Goal: Communication & Community: Answer question/provide support

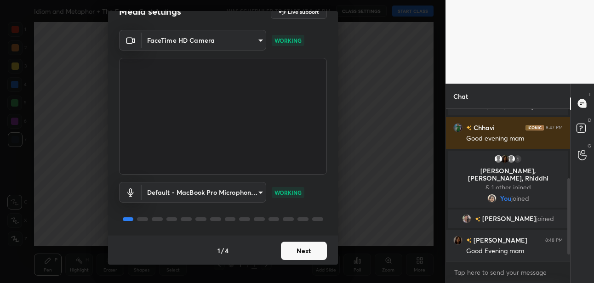
scroll to position [151, 0]
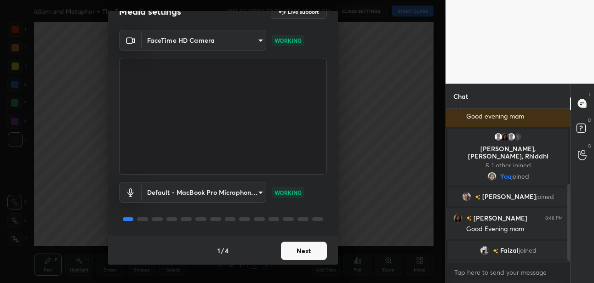
click at [292, 249] on button "Next" at bounding box center [304, 251] width 46 height 18
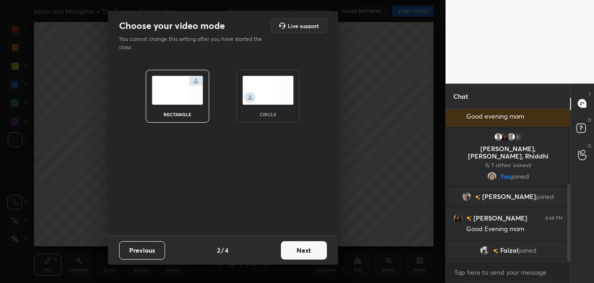
scroll to position [0, 0]
click at [297, 250] on button "Next" at bounding box center [304, 250] width 46 height 18
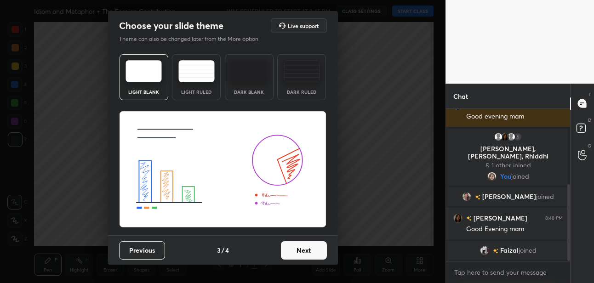
click at [297, 250] on button "Next" at bounding box center [304, 250] width 46 height 18
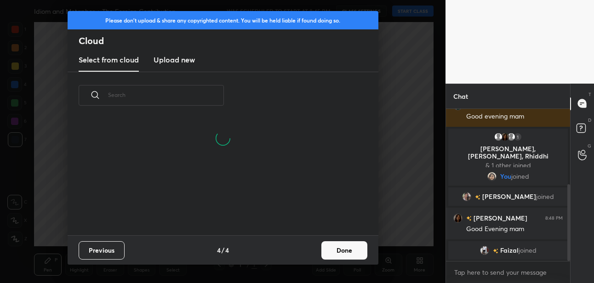
scroll to position [72, 295]
click at [333, 251] on button "Done" at bounding box center [344, 250] width 46 height 18
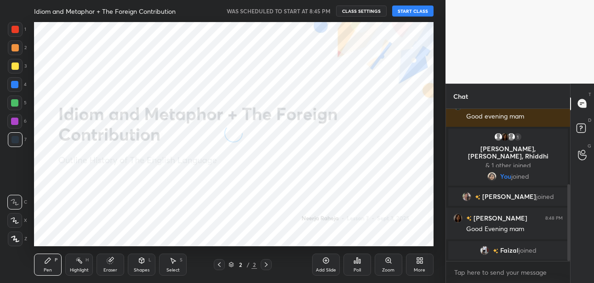
scroll to position [182, 0]
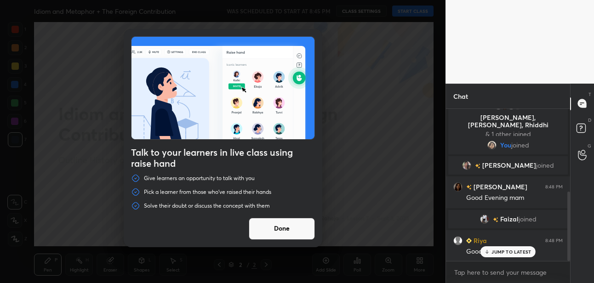
click at [263, 224] on button "Done" at bounding box center [282, 229] width 66 height 22
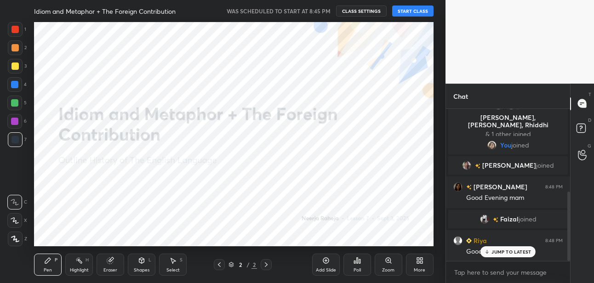
click at [413, 11] on button "START CLASS" at bounding box center [412, 11] width 41 height 11
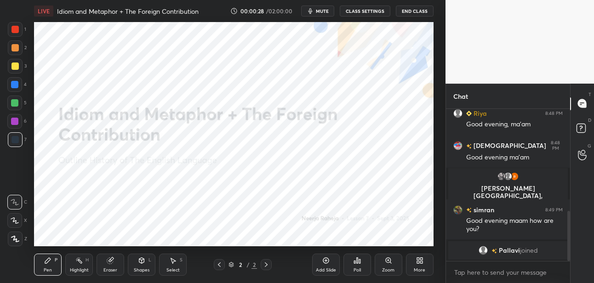
click at [415, 268] on div "More" at bounding box center [419, 270] width 11 height 5
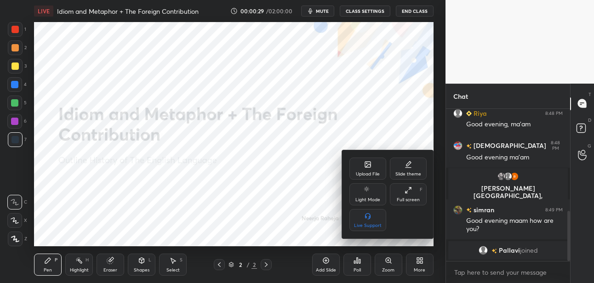
click at [360, 172] on div "Upload File" at bounding box center [368, 174] width 24 height 5
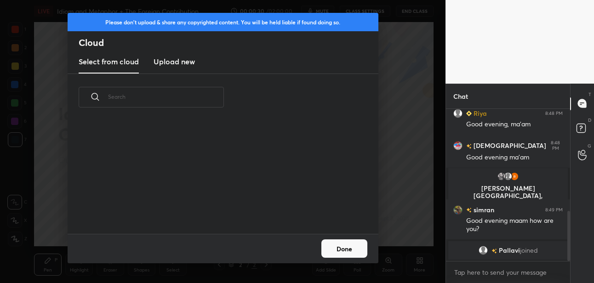
click at [175, 65] on h3 "Upload new" at bounding box center [174, 61] width 41 height 11
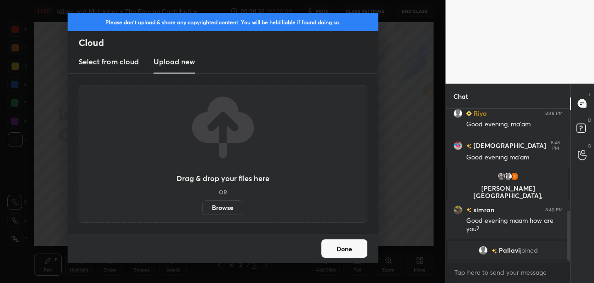
click at [212, 206] on label "Browse" at bounding box center [222, 207] width 41 height 15
click at [202, 206] on input "Browse" at bounding box center [202, 207] width 0 height 15
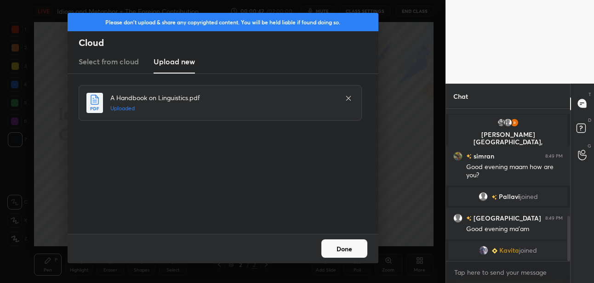
click at [339, 243] on button "Done" at bounding box center [344, 249] width 46 height 18
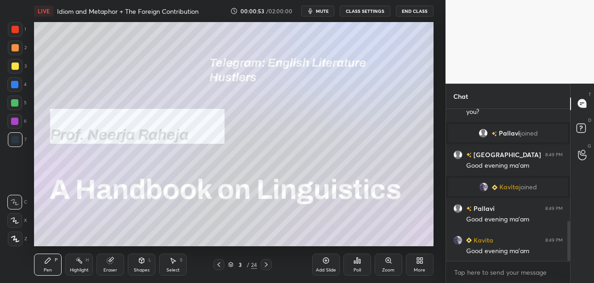
scroll to position [448, 0]
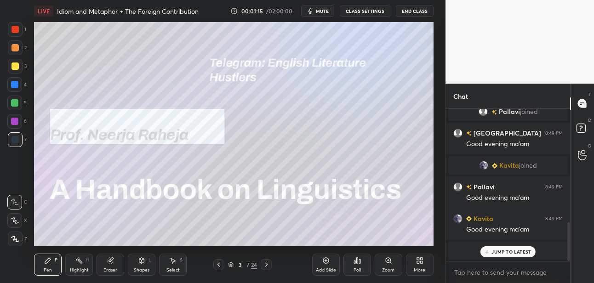
drag, startPoint x: 18, startPoint y: 67, endPoint x: 34, endPoint y: 78, distance: 19.0
click at [18, 67] on div at bounding box center [15, 66] width 15 height 15
drag, startPoint x: 17, startPoint y: 240, endPoint x: 21, endPoint y: 200, distance: 40.2
click at [17, 235] on div at bounding box center [15, 239] width 15 height 15
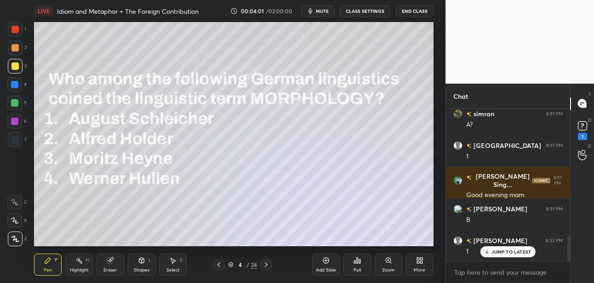
scroll to position [782, 0]
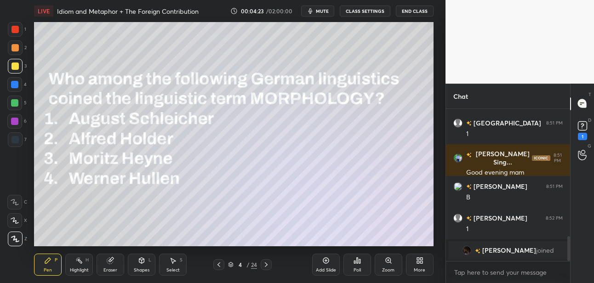
click at [330, 236] on div "LIVE Idiom and Metaphor + The Foreign Contribution 00:04:23 / 02:00:00 mute CLA…" at bounding box center [233, 141] width 409 height 283
click at [321, 236] on div "LIVE Idiom and Metaphor + The Foreign Contribution 00:04:24 / 02:00:00 mute CLA…" at bounding box center [233, 141] width 409 height 283
click at [314, 237] on div "LIVE Idiom and Metaphor + The Foreign Contribution 00:04:26 / 02:00:00 mute CLA…" at bounding box center [233, 141] width 409 height 283
drag, startPoint x: 312, startPoint y: 244, endPoint x: 312, endPoint y: 239, distance: 5.1
click at [312, 240] on div "Add Slide Poll Zoom More" at bounding box center [372, 264] width 121 height 51
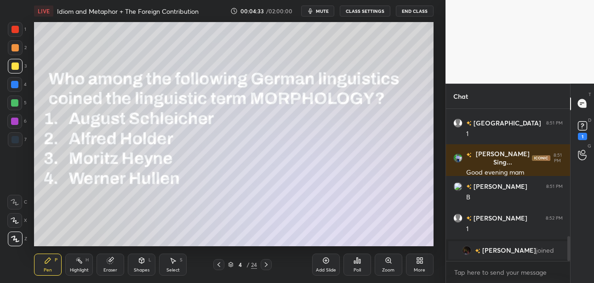
click at [313, 241] on div "Add Slide Poll Zoom More" at bounding box center [372, 264] width 121 height 51
click at [314, 241] on div "Add Slide Poll Zoom More" at bounding box center [372, 264] width 121 height 51
click at [312, 237] on div "LIVE Idiom and Metaphor + The Foreign Contribution 00:04:39 / 02:00:00 mute CLA…" at bounding box center [233, 141] width 409 height 283
drag, startPoint x: 313, startPoint y: 240, endPoint x: 383, endPoint y: 240, distance: 70.3
click at [383, 240] on div "LIVE Idiom and Metaphor + The Foreign Contribution 00:04:47 / 02:00:00 mute CLA…" at bounding box center [233, 141] width 409 height 283
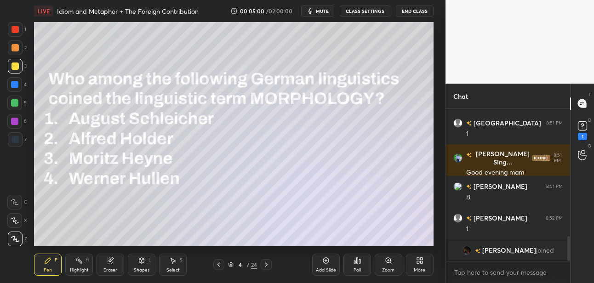
drag, startPoint x: 326, startPoint y: 260, endPoint x: 322, endPoint y: 252, distance: 8.6
click at [325, 260] on icon at bounding box center [325, 260] width 7 height 7
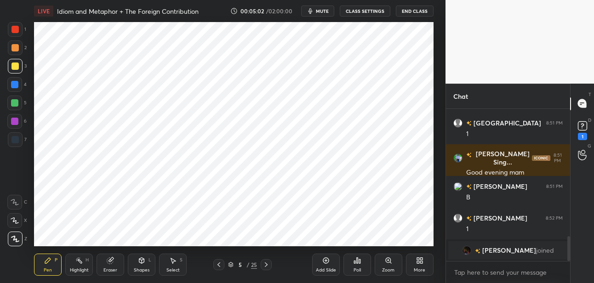
drag, startPoint x: 17, startPoint y: 84, endPoint x: 30, endPoint y: 75, distance: 15.3
click at [18, 84] on div at bounding box center [14, 84] width 15 height 15
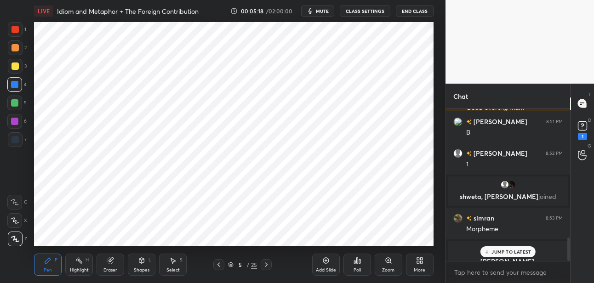
scroll to position [844, 0]
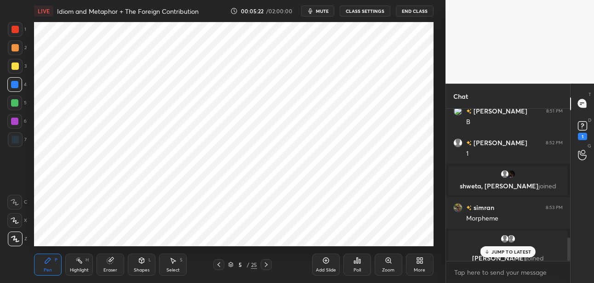
drag, startPoint x: 18, startPoint y: 121, endPoint x: 30, endPoint y: 112, distance: 15.4
click at [19, 120] on div at bounding box center [14, 121] width 15 height 15
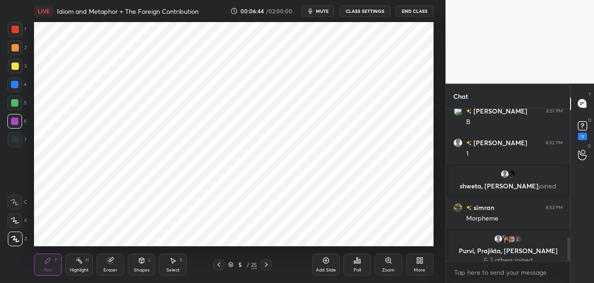
drag, startPoint x: 330, startPoint y: 257, endPoint x: 324, endPoint y: 254, distance: 6.8
click at [327, 256] on div "Add Slide" at bounding box center [326, 265] width 28 height 22
click at [11, 32] on div at bounding box center [15, 29] width 15 height 15
drag, startPoint x: 14, startPoint y: 123, endPoint x: 23, endPoint y: 119, distance: 10.1
click at [16, 121] on div at bounding box center [14, 121] width 7 height 7
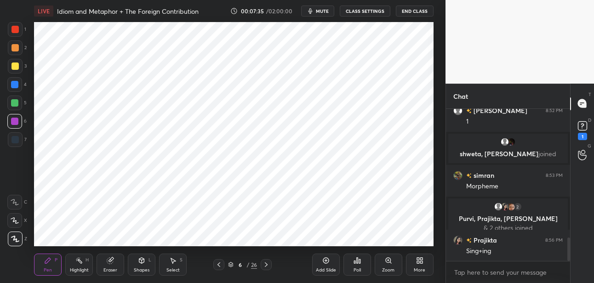
scroll to position [840, 0]
click at [17, 103] on div at bounding box center [14, 102] width 7 height 7
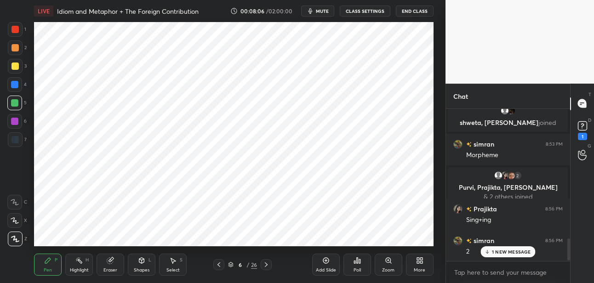
scroll to position [903, 0]
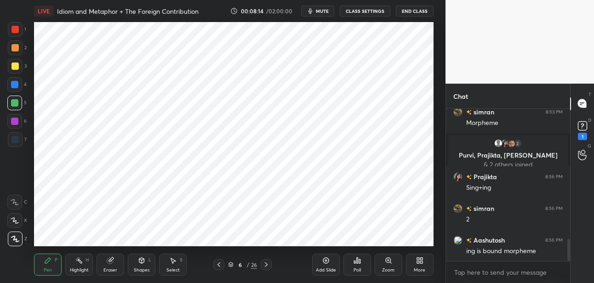
drag, startPoint x: 326, startPoint y: 261, endPoint x: 320, endPoint y: 246, distance: 16.1
click at [324, 259] on icon at bounding box center [325, 260] width 7 height 7
click at [16, 85] on div at bounding box center [14, 84] width 7 height 7
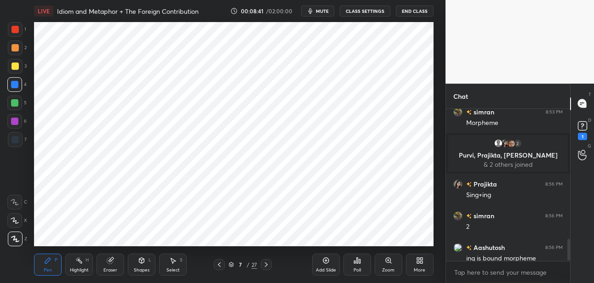
scroll to position [933, 0]
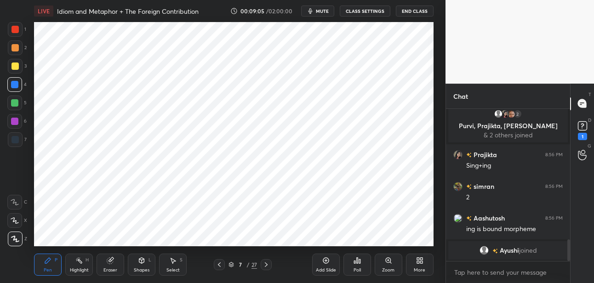
click at [17, 138] on div at bounding box center [14, 139] width 7 height 7
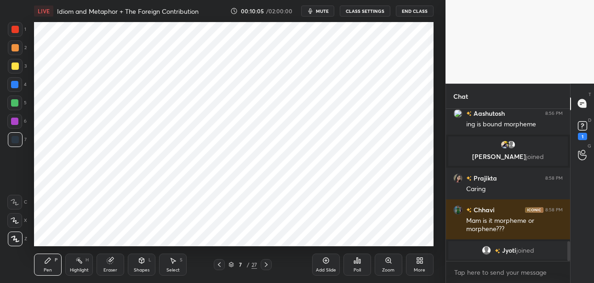
scroll to position [1062, 0]
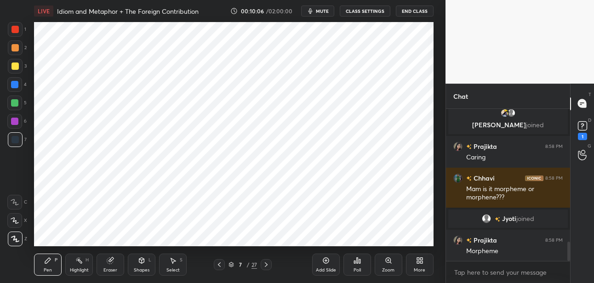
click at [321, 266] on div "Add Slide" at bounding box center [326, 265] width 28 height 22
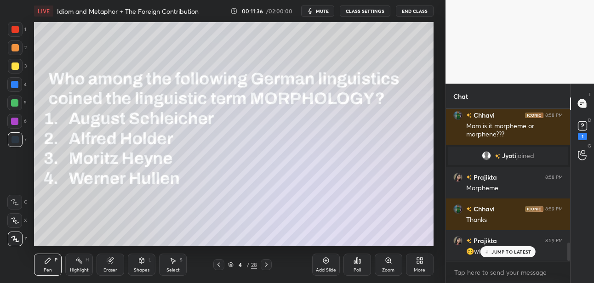
scroll to position [1147, 0]
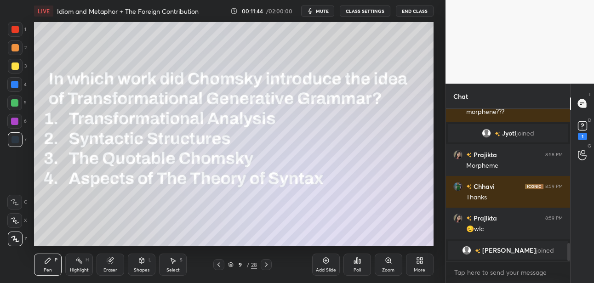
drag, startPoint x: 17, startPoint y: 70, endPoint x: 30, endPoint y: 59, distance: 17.0
click at [17, 69] on div at bounding box center [15, 66] width 15 height 15
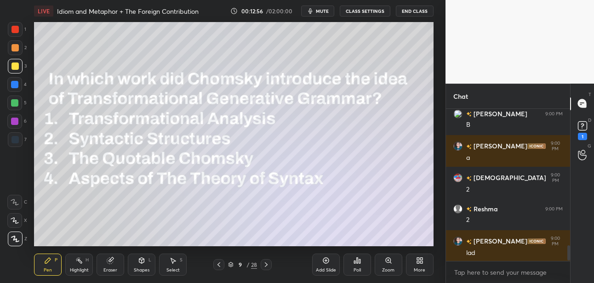
scroll to position [1382, 0]
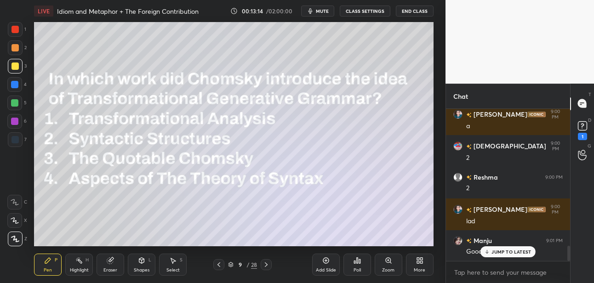
drag, startPoint x: 325, startPoint y: 258, endPoint x: 322, endPoint y: 254, distance: 5.4
click at [324, 257] on icon at bounding box center [325, 260] width 7 height 7
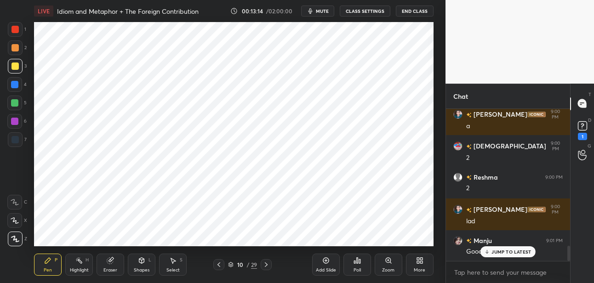
click at [6, 82] on div "1 2 3 4 5 6 7 C X Z C X Z E E Erase all H H" at bounding box center [14, 134] width 29 height 224
drag, startPoint x: 11, startPoint y: 86, endPoint x: 29, endPoint y: 75, distance: 21.4
click at [11, 86] on div at bounding box center [14, 84] width 15 height 15
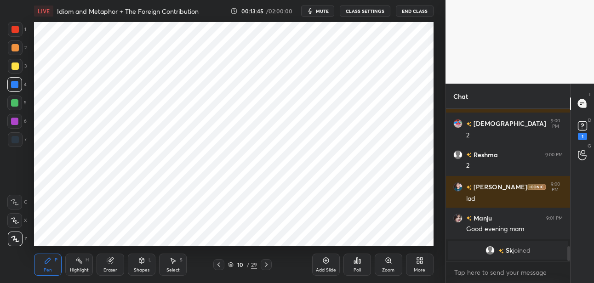
drag, startPoint x: 21, startPoint y: 141, endPoint x: 30, endPoint y: 136, distance: 10.9
click at [21, 141] on div at bounding box center [15, 139] width 15 height 15
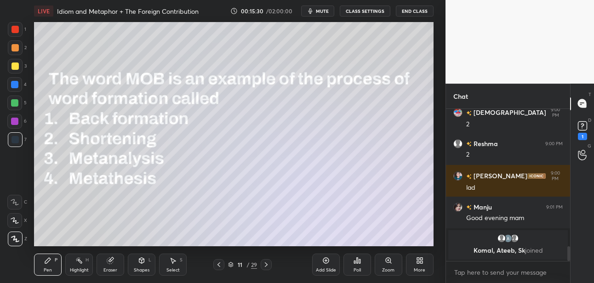
drag, startPoint x: 14, startPoint y: 67, endPoint x: 30, endPoint y: 57, distance: 18.8
click at [15, 66] on div at bounding box center [14, 66] width 7 height 7
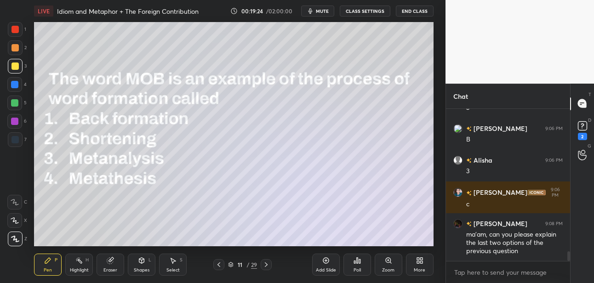
scroll to position [2239, 0]
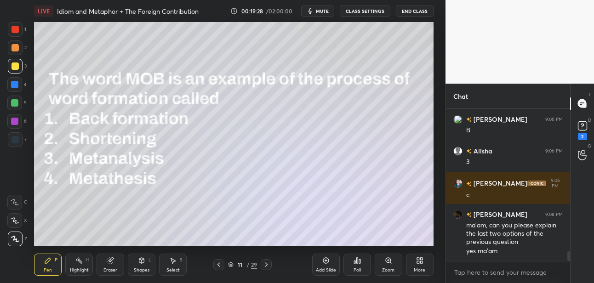
click at [325, 262] on icon at bounding box center [325, 260] width 7 height 7
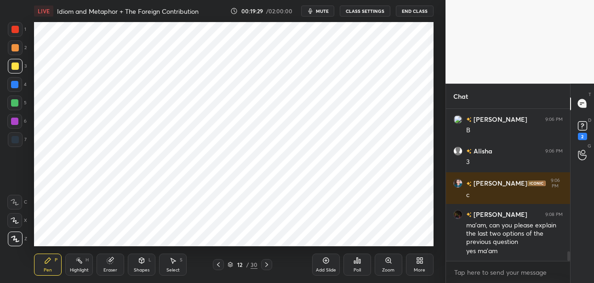
click at [252, 263] on div "30" at bounding box center [254, 265] width 7 height 8
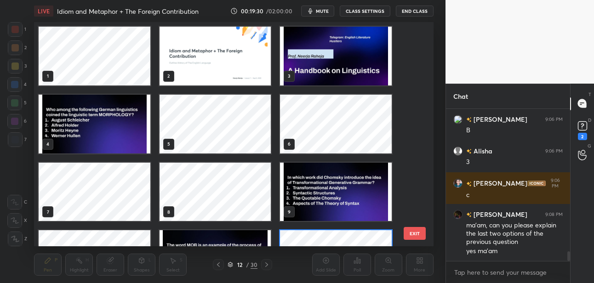
scroll to position [222, 395]
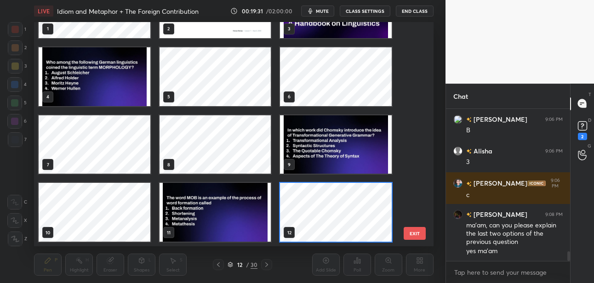
click at [412, 232] on button "EXIT" at bounding box center [415, 233] width 22 height 13
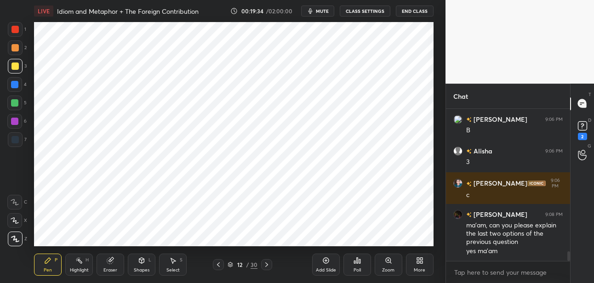
click at [14, 142] on div at bounding box center [14, 139] width 7 height 7
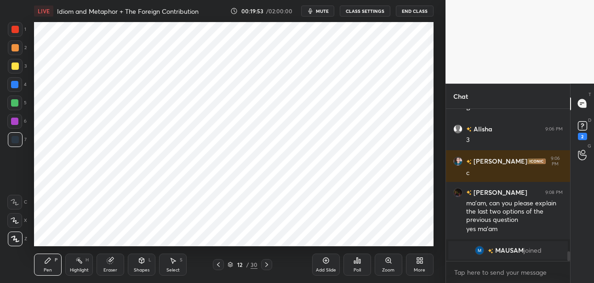
scroll to position [2207, 0]
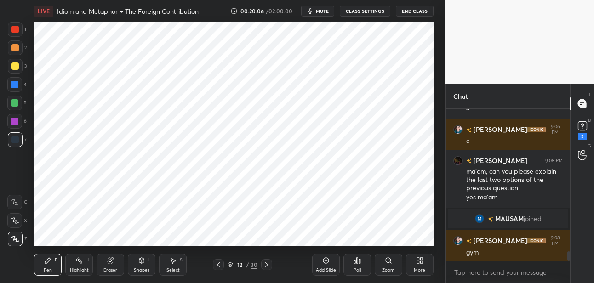
drag, startPoint x: 17, startPoint y: 30, endPoint x: 21, endPoint y: 35, distance: 6.6
click at [17, 32] on div at bounding box center [14, 29] width 7 height 7
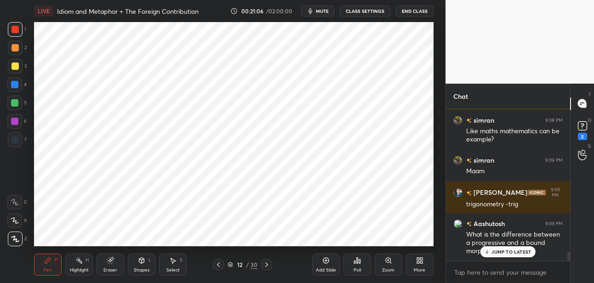
scroll to position [2380, 0]
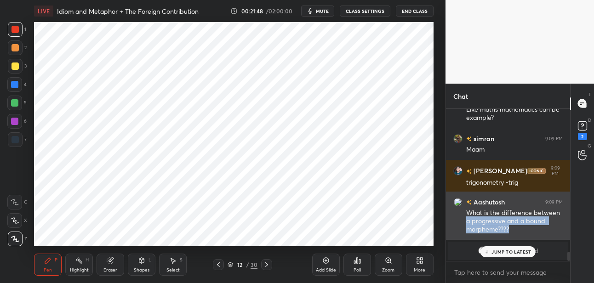
drag, startPoint x: 467, startPoint y: 225, endPoint x: 513, endPoint y: 232, distance: 46.5
click at [513, 232] on div "What is the difference between a progressive and a bound morpheme????" at bounding box center [514, 222] width 97 height 26
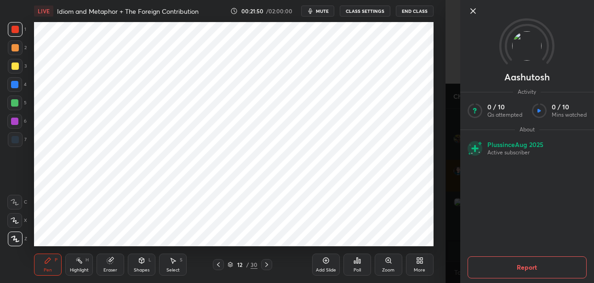
click at [473, 10] on icon at bounding box center [473, 11] width 11 height 11
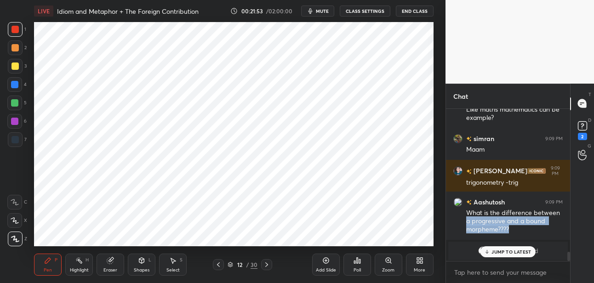
copy div "a progressive and a bound morpheme????"
click at [318, 263] on div "Add Slide" at bounding box center [326, 265] width 28 height 22
drag, startPoint x: 17, startPoint y: 88, endPoint x: 32, endPoint y: 74, distance: 20.2
click at [17, 85] on div at bounding box center [14, 84] width 7 height 7
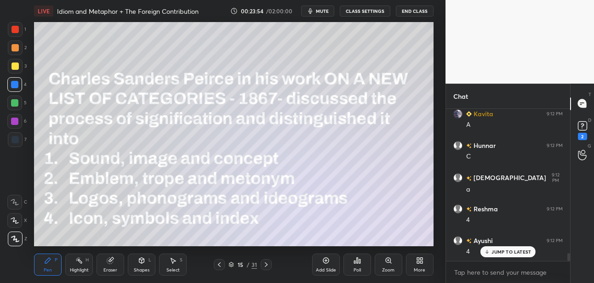
scroll to position [2874, 0]
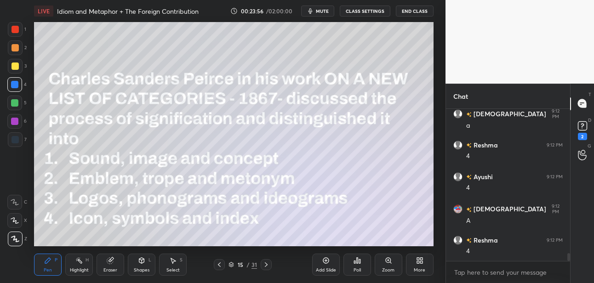
click at [14, 66] on div at bounding box center [14, 66] width 7 height 7
drag, startPoint x: 326, startPoint y: 264, endPoint x: 328, endPoint y: 252, distance: 11.7
click at [326, 262] on icon at bounding box center [325, 260] width 7 height 7
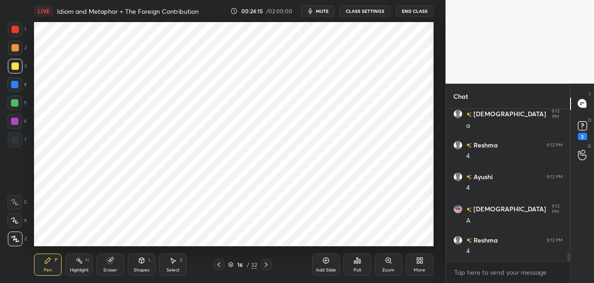
click at [16, 87] on div at bounding box center [14, 84] width 7 height 7
click at [13, 146] on div at bounding box center [15, 139] width 15 height 15
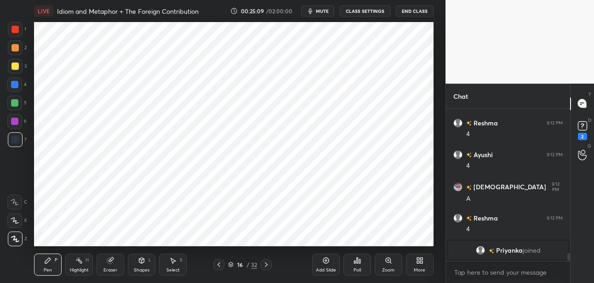
click at [139, 259] on icon at bounding box center [141, 260] width 7 height 7
drag, startPoint x: 46, startPoint y: 264, endPoint x: 46, endPoint y: 255, distance: 9.7
click at [47, 264] on div "Pen P" at bounding box center [48, 265] width 28 height 22
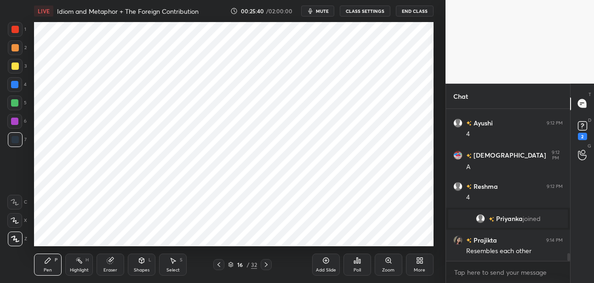
scroll to position [2747, 0]
click at [142, 263] on icon at bounding box center [142, 261] width 0 height 3
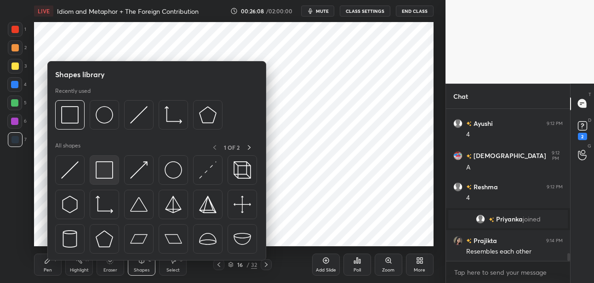
click at [105, 169] on img at bounding box center [104, 169] width 17 height 17
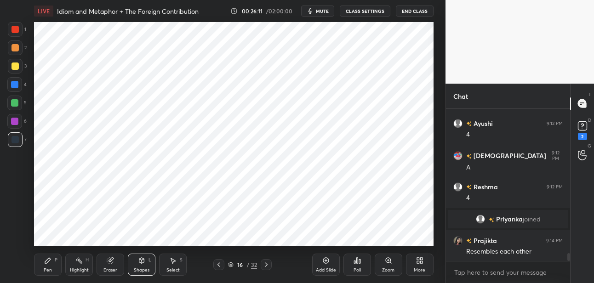
click at [49, 261] on icon at bounding box center [47, 260] width 7 height 7
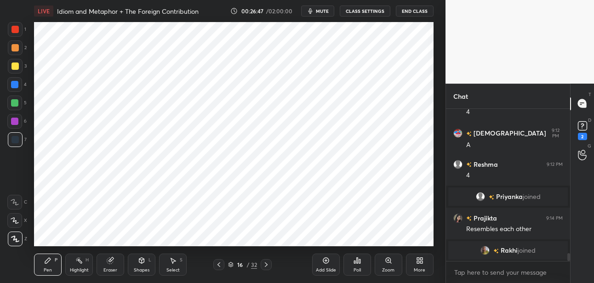
scroll to position [2775, 0]
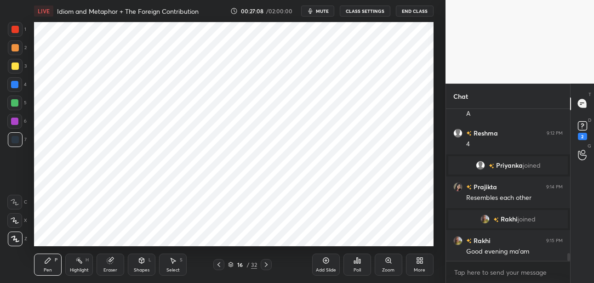
click at [17, 33] on div at bounding box center [15, 29] width 15 height 15
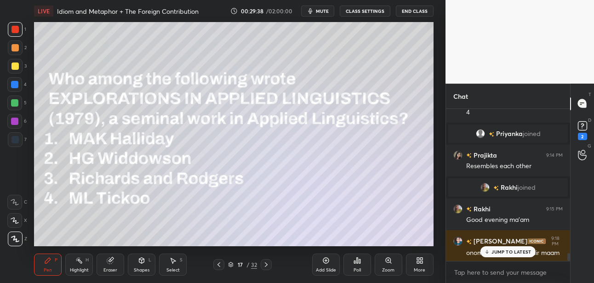
drag, startPoint x: 18, startPoint y: 68, endPoint x: 31, endPoint y: 61, distance: 14.4
click at [19, 68] on div at bounding box center [15, 66] width 15 height 15
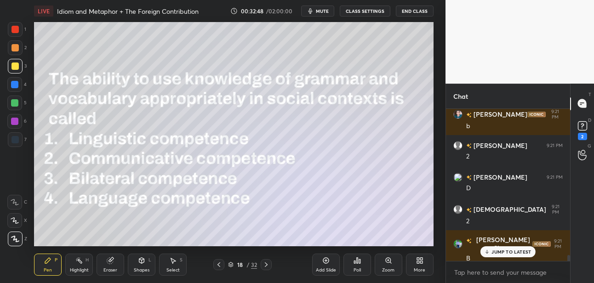
scroll to position [3800, 0]
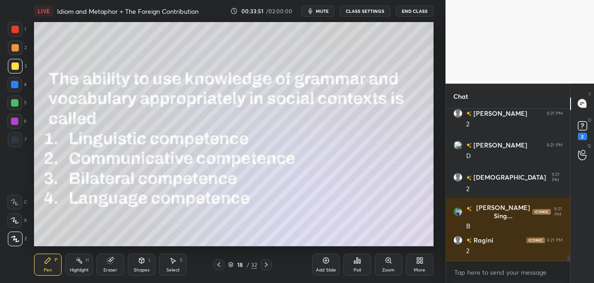
drag, startPoint x: 321, startPoint y: 263, endPoint x: 320, endPoint y: 256, distance: 7.9
click at [321, 262] on div "Add Slide" at bounding box center [326, 265] width 28 height 22
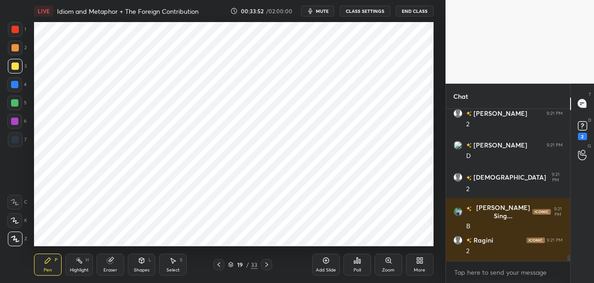
drag, startPoint x: 17, startPoint y: 86, endPoint x: 27, endPoint y: 80, distance: 11.7
click at [18, 85] on div at bounding box center [14, 84] width 7 height 7
click at [143, 263] on icon at bounding box center [141, 260] width 7 height 7
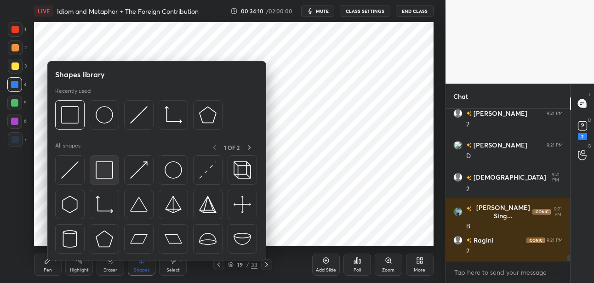
click at [103, 168] on img at bounding box center [104, 169] width 17 height 17
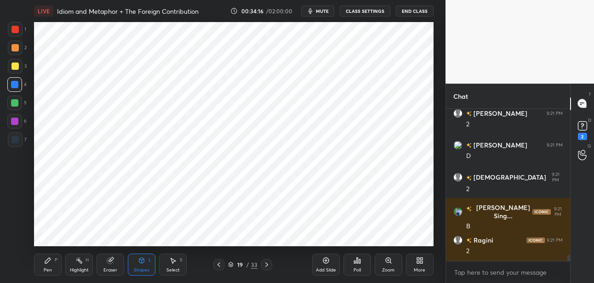
drag, startPoint x: 45, startPoint y: 262, endPoint x: 51, endPoint y: 249, distance: 14.4
click at [46, 260] on icon at bounding box center [47, 260] width 7 height 7
click at [15, 120] on div at bounding box center [14, 121] width 7 height 7
drag, startPoint x: 14, startPoint y: 144, endPoint x: 20, endPoint y: 140, distance: 6.9
click at [16, 143] on div at bounding box center [15, 139] width 15 height 15
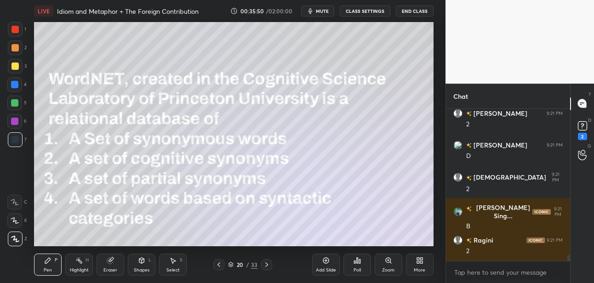
click at [16, 66] on div at bounding box center [14, 66] width 7 height 7
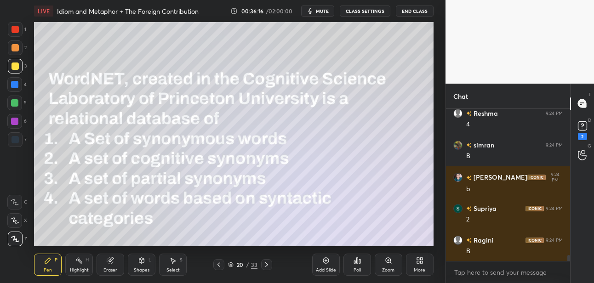
scroll to position [3798, 0]
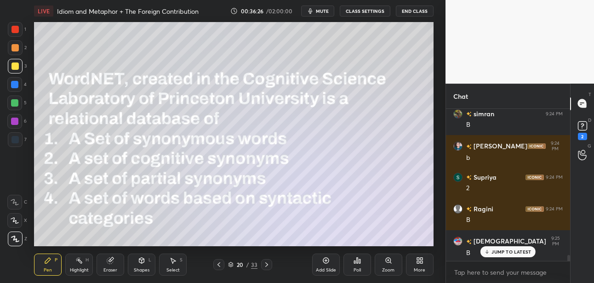
drag, startPoint x: 109, startPoint y: 261, endPoint x: 111, endPoint y: 248, distance: 12.9
click at [109, 258] on icon at bounding box center [110, 261] width 6 height 6
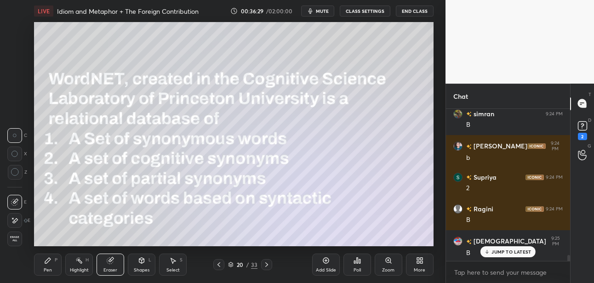
drag, startPoint x: 50, startPoint y: 261, endPoint x: 50, endPoint y: 252, distance: 8.3
click at [49, 258] on icon at bounding box center [47, 260] width 7 height 7
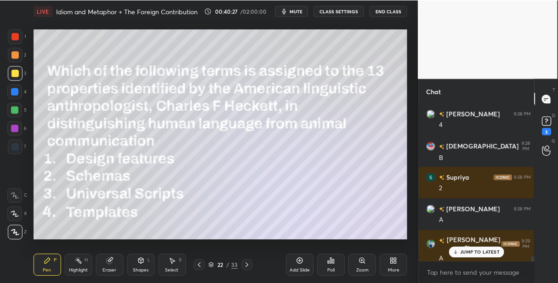
scroll to position [0, 3]
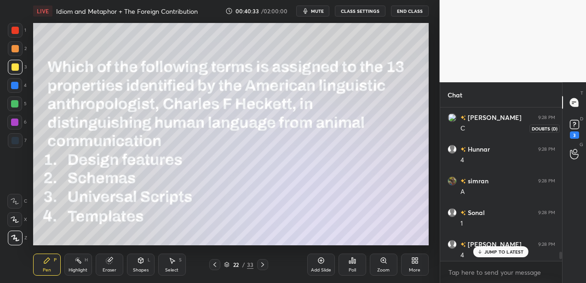
click at [573, 126] on rect at bounding box center [574, 124] width 9 height 9
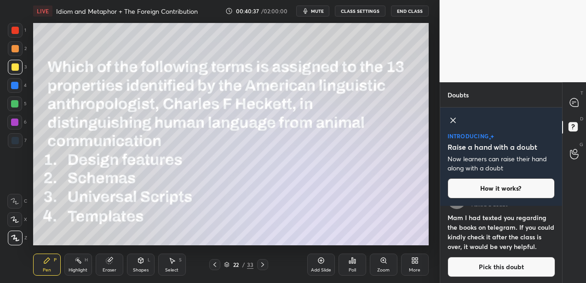
click at [248, 266] on div "33" at bounding box center [250, 265] width 6 height 8
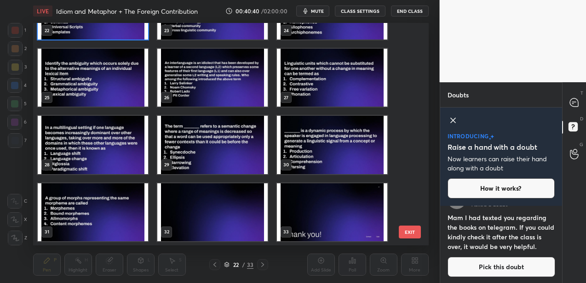
click at [242, 210] on img "grid" at bounding box center [212, 212] width 110 height 58
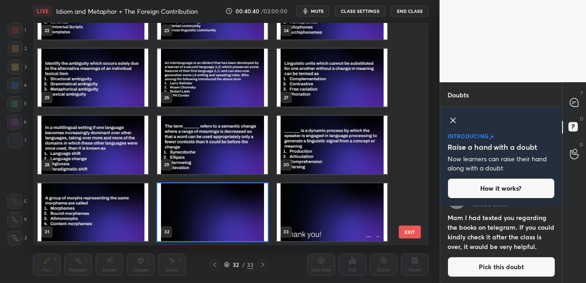
click at [242, 210] on img "grid" at bounding box center [212, 212] width 110 height 58
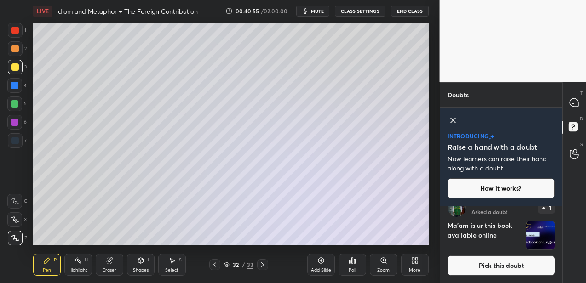
click at [480, 268] on button "Pick this doubt" at bounding box center [501, 266] width 108 height 20
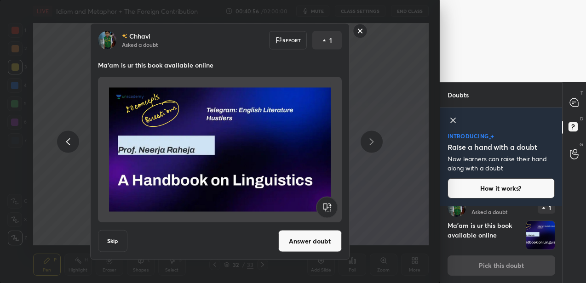
click at [309, 234] on button "Answer doubt" at bounding box center [309, 241] width 63 height 22
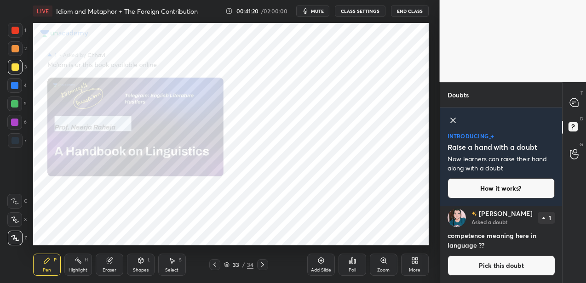
click at [503, 261] on button "Pick this doubt" at bounding box center [501, 266] width 108 height 20
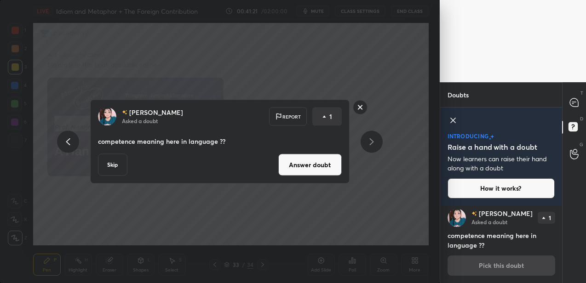
click at [314, 161] on button "Answer doubt" at bounding box center [309, 165] width 63 height 22
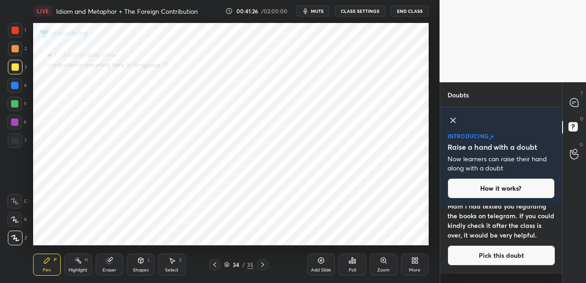
drag, startPoint x: 11, startPoint y: 88, endPoint x: 24, endPoint y: 80, distance: 15.2
click at [11, 87] on div at bounding box center [14, 85] width 15 height 15
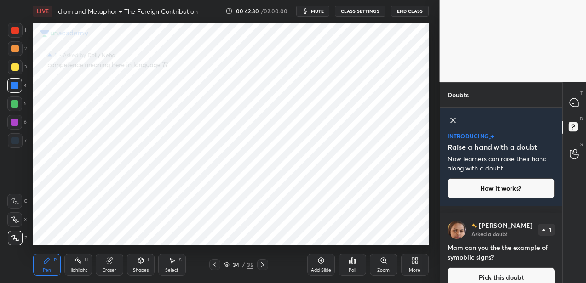
scroll to position [290, 0]
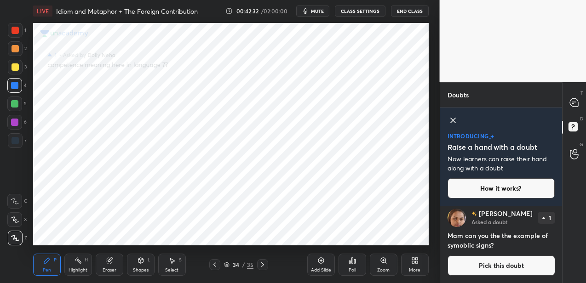
click at [486, 271] on button "Pick this doubt" at bounding box center [501, 266] width 108 height 20
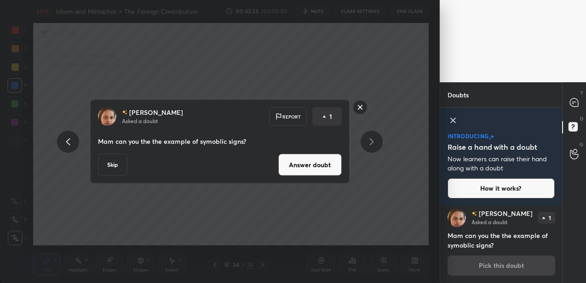
click at [293, 173] on button "Answer doubt" at bounding box center [309, 165] width 63 height 22
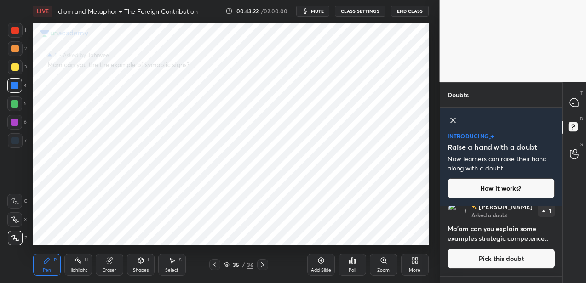
scroll to position [138, 0]
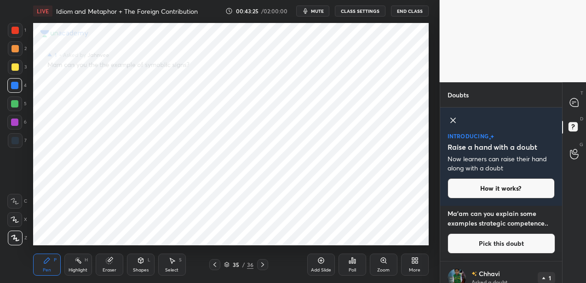
click at [475, 240] on button "Pick this doubt" at bounding box center [501, 244] width 108 height 20
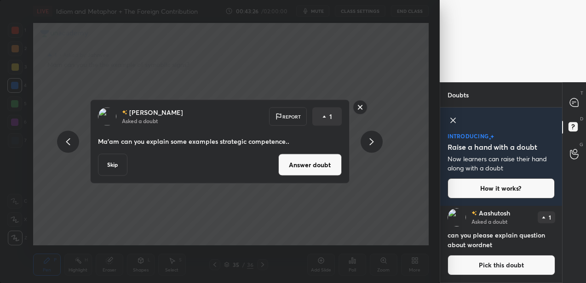
click at [312, 164] on button "Answer doubt" at bounding box center [309, 165] width 63 height 22
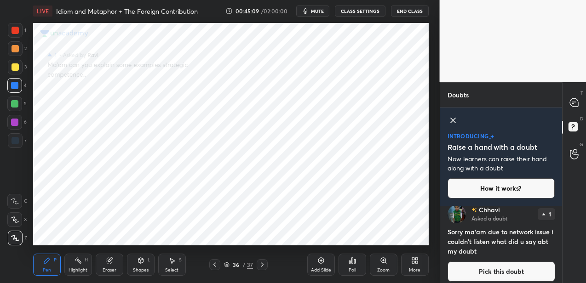
scroll to position [290, 0]
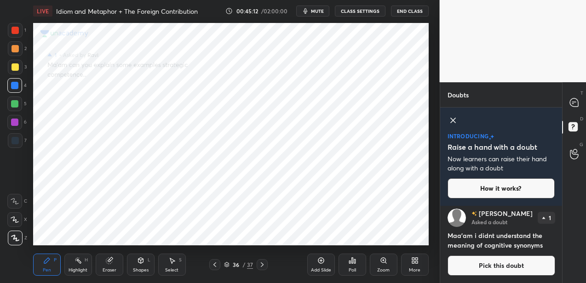
click at [483, 266] on button "Pick this doubt" at bounding box center [501, 266] width 108 height 20
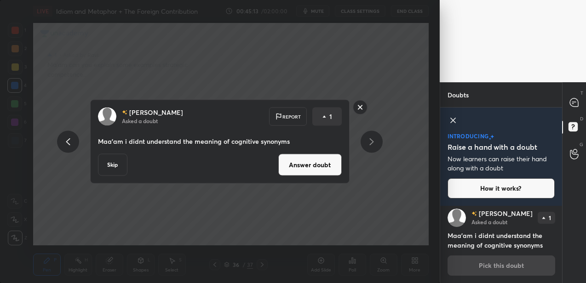
click at [320, 162] on button "Answer doubt" at bounding box center [309, 165] width 63 height 22
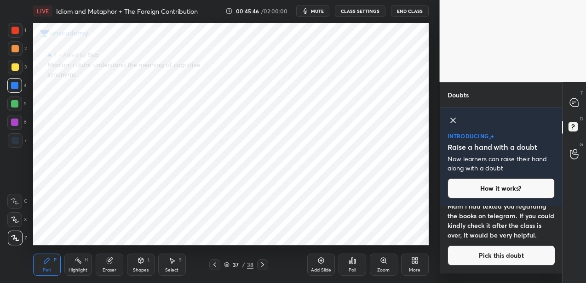
drag, startPoint x: 17, startPoint y: 107, endPoint x: 26, endPoint y: 106, distance: 9.3
click at [18, 107] on div at bounding box center [14, 104] width 15 height 15
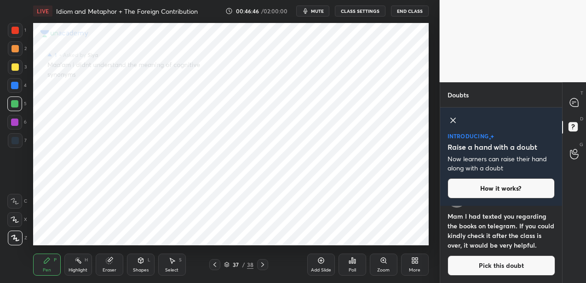
scroll to position [108, 0]
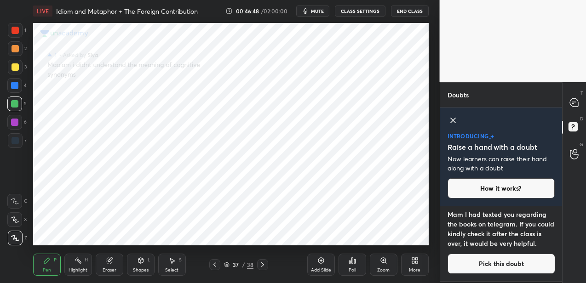
click at [463, 274] on button "Pick this doubt" at bounding box center [501, 264] width 108 height 20
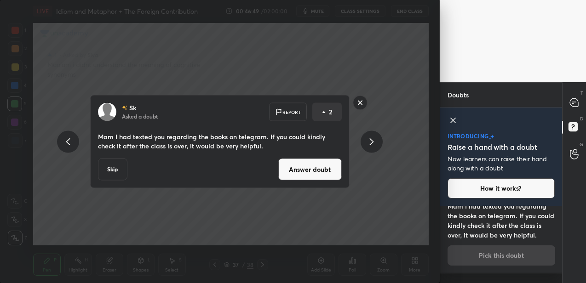
click at [315, 172] on button "Answer doubt" at bounding box center [309, 170] width 63 height 22
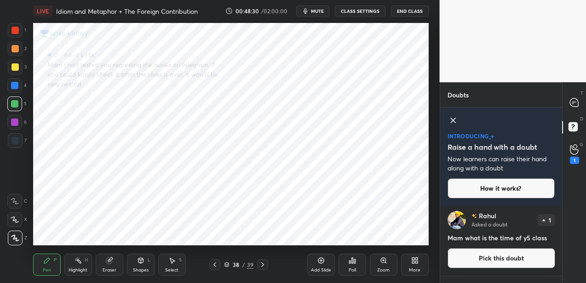
scroll to position [0, 0]
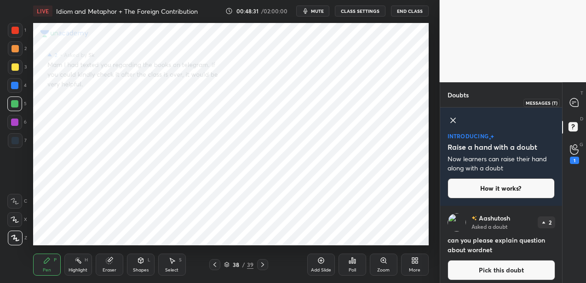
drag, startPoint x: 575, startPoint y: 104, endPoint x: 570, endPoint y: 109, distance: 6.8
click at [574, 105] on icon at bounding box center [574, 102] width 8 height 8
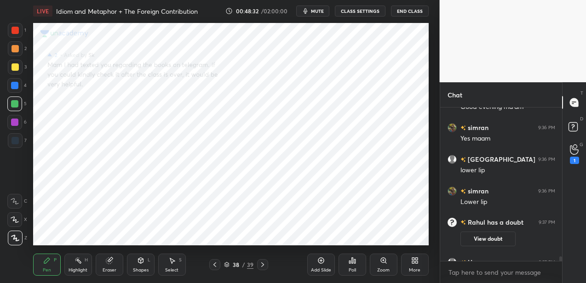
scroll to position [4981, 0]
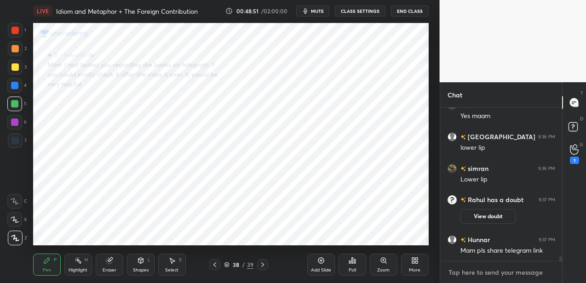
click at [454, 273] on textarea at bounding box center [501, 272] width 108 height 15
type textarea "x"
click at [454, 273] on textarea at bounding box center [501, 272] width 108 height 15
paste textarea "[URL][DOMAIN_NAME]"
type textarea "[URL][DOMAIN_NAME]"
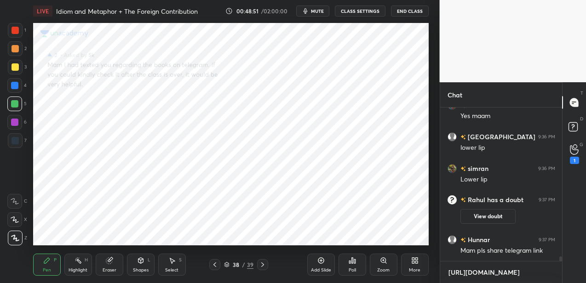
type textarea "x"
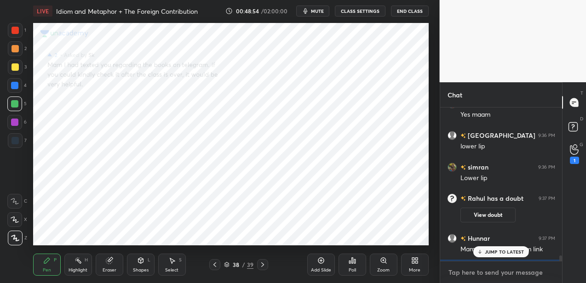
scroll to position [5083, 0]
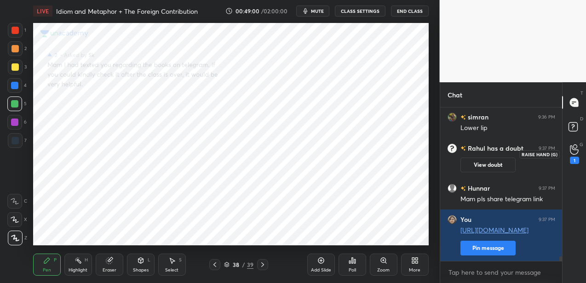
click at [571, 155] on div "1" at bounding box center [574, 154] width 9 height 20
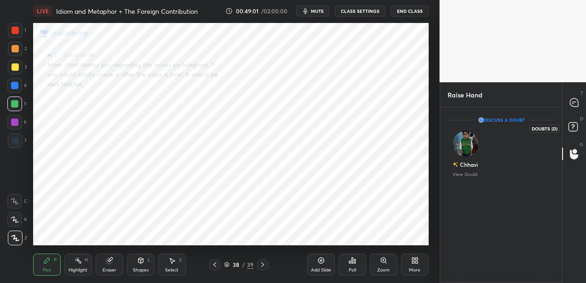
click at [569, 129] on rect at bounding box center [572, 127] width 9 height 9
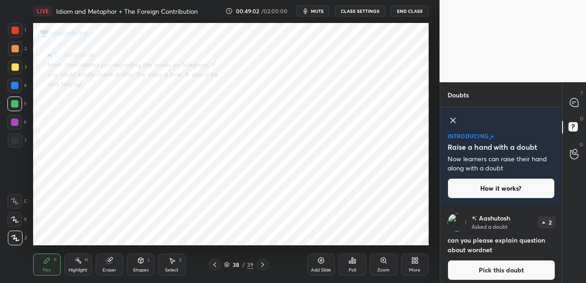
scroll to position [5, 0]
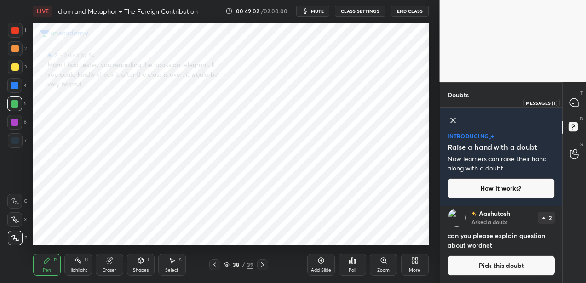
click at [573, 102] on icon at bounding box center [574, 102] width 4 height 0
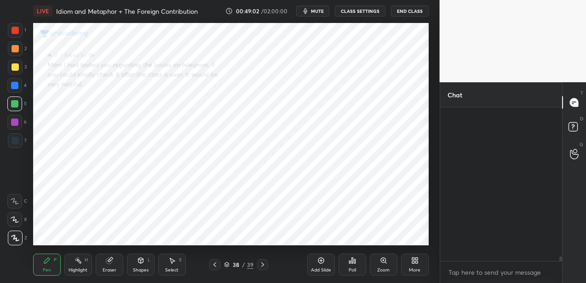
scroll to position [151, 119]
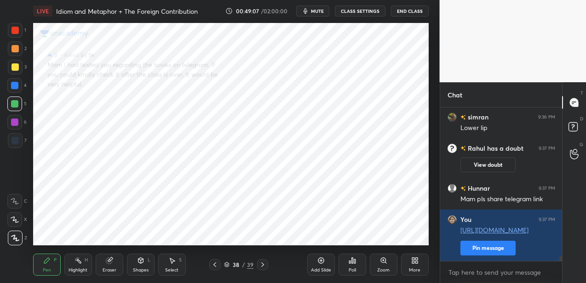
click at [234, 264] on div "38" at bounding box center [235, 265] width 9 height 6
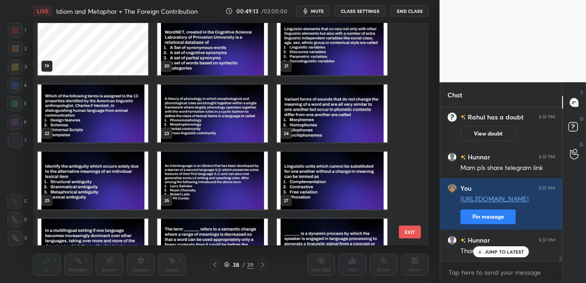
scroll to position [410, 0]
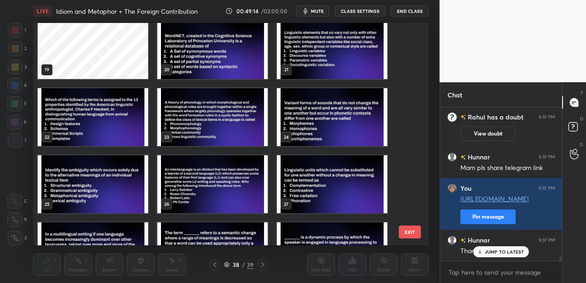
click at [185, 51] on img "grid" at bounding box center [212, 50] width 110 height 58
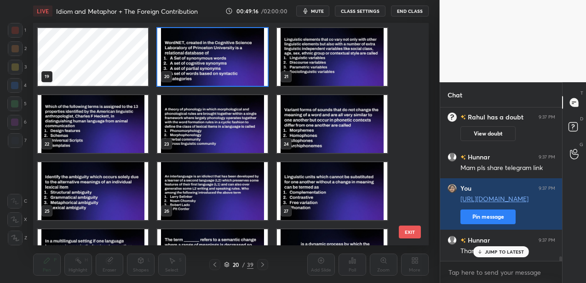
click at [179, 124] on img "grid" at bounding box center [212, 124] width 110 height 58
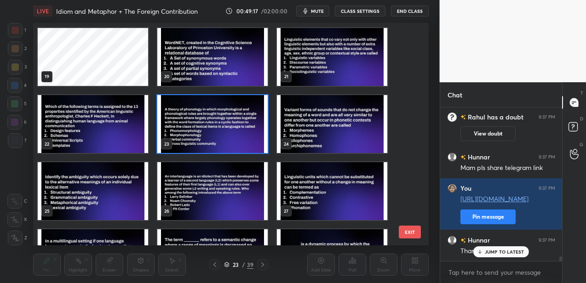
click at [179, 125] on img "grid" at bounding box center [212, 124] width 110 height 58
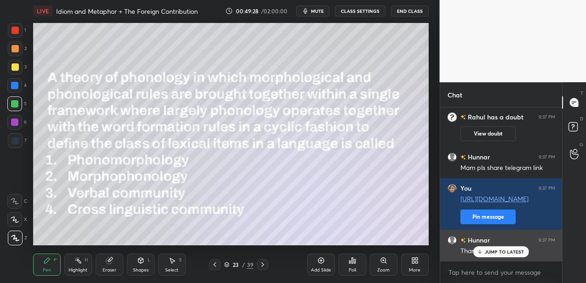
click at [492, 251] on p "JUMP TO LATEST" at bounding box center [505, 252] width 40 height 6
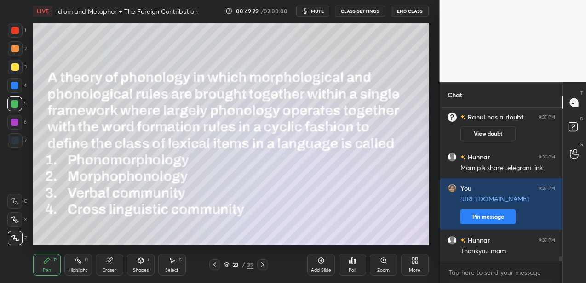
drag, startPoint x: 17, startPoint y: 67, endPoint x: 22, endPoint y: 64, distance: 4.7
click at [18, 66] on div at bounding box center [15, 67] width 15 height 15
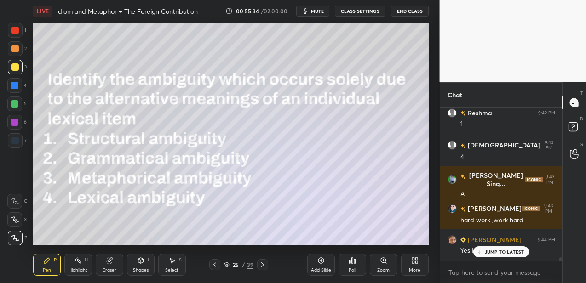
scroll to position [6383, 0]
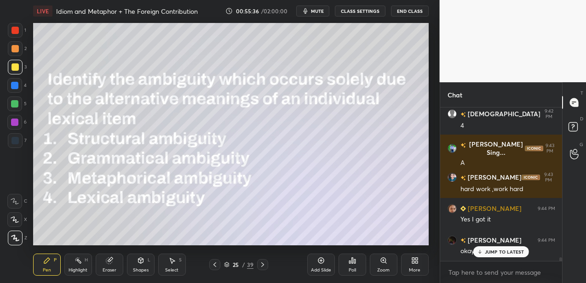
click at [320, 263] on div "Add Slide" at bounding box center [321, 265] width 28 height 22
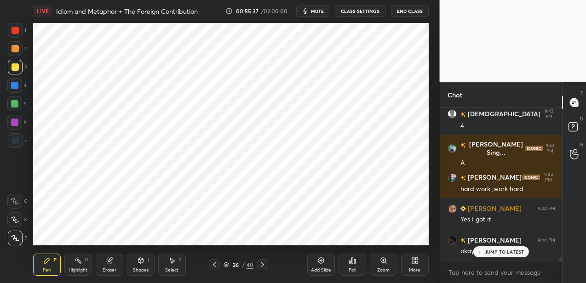
click at [16, 90] on div at bounding box center [14, 85] width 15 height 15
click at [137, 260] on div "Shapes L" at bounding box center [141, 265] width 28 height 22
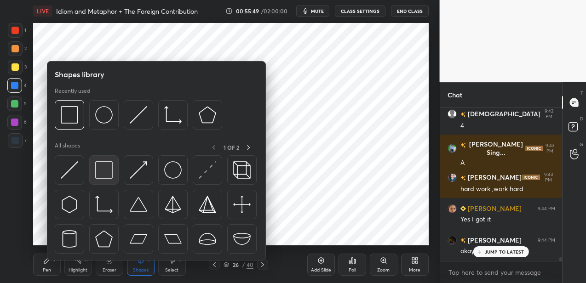
click at [104, 168] on img at bounding box center [103, 169] width 17 height 17
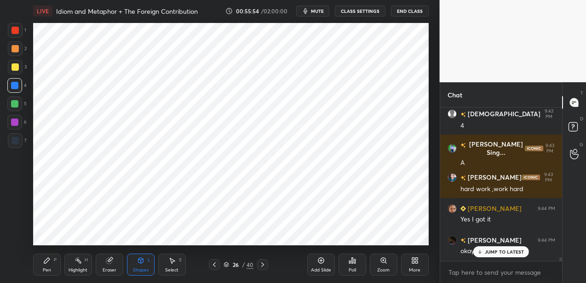
drag, startPoint x: 50, startPoint y: 259, endPoint x: 51, endPoint y: 250, distance: 9.2
click at [50, 257] on icon at bounding box center [46, 260] width 7 height 7
click at [18, 141] on div at bounding box center [15, 140] width 15 height 15
drag, startPoint x: 14, startPoint y: 85, endPoint x: 27, endPoint y: 92, distance: 14.8
click at [15, 85] on div at bounding box center [14, 85] width 7 height 7
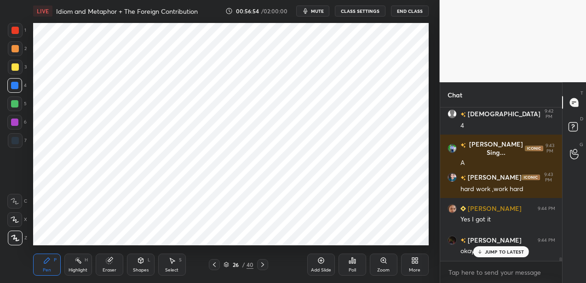
drag, startPoint x: 12, startPoint y: 124, endPoint x: 25, endPoint y: 119, distance: 13.2
click at [14, 122] on div at bounding box center [14, 122] width 7 height 7
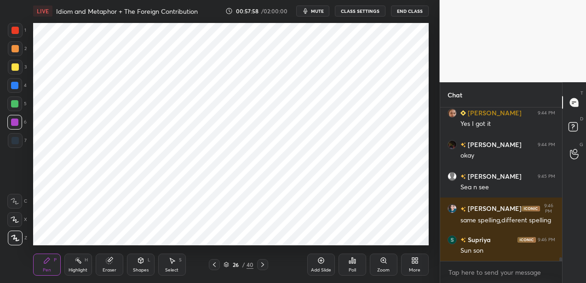
scroll to position [6488, 0]
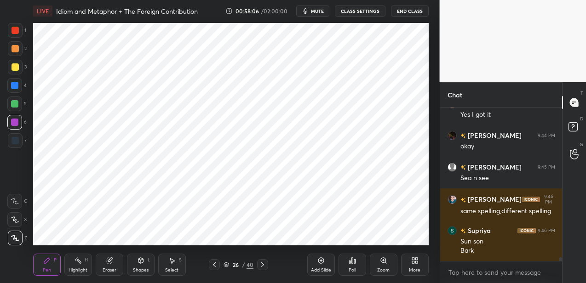
click at [17, 84] on div at bounding box center [14, 85] width 7 height 7
click at [15, 140] on div at bounding box center [14, 140] width 7 height 7
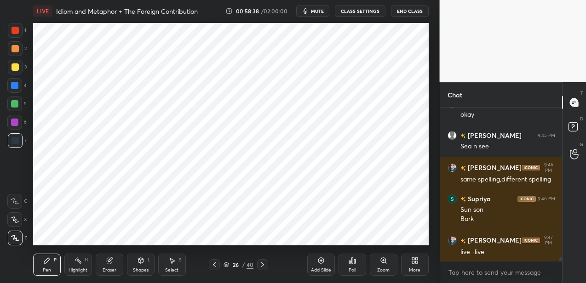
click at [17, 30] on div at bounding box center [15, 30] width 15 height 15
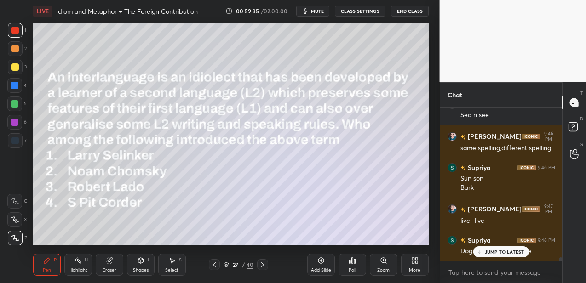
drag, startPoint x: 15, startPoint y: 66, endPoint x: 20, endPoint y: 64, distance: 4.8
click at [16, 66] on div at bounding box center [14, 66] width 7 height 7
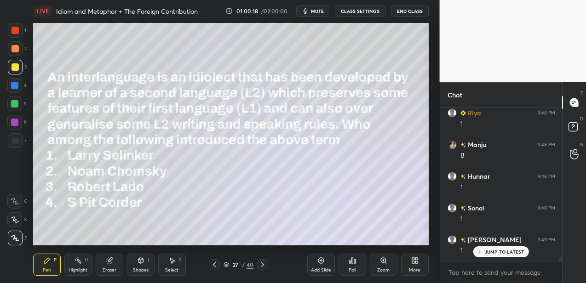
scroll to position [7027, 0]
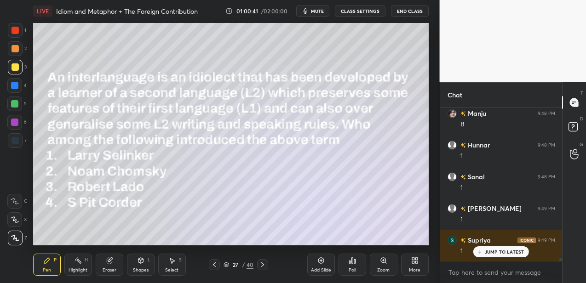
click at [319, 262] on icon at bounding box center [320, 260] width 7 height 7
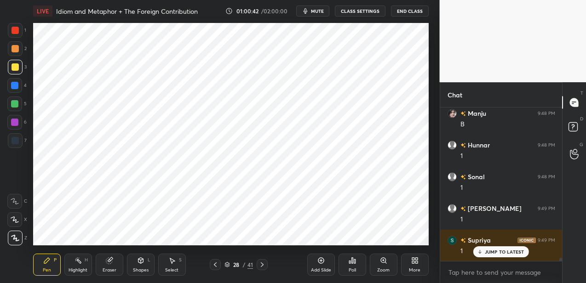
drag, startPoint x: 18, startPoint y: 140, endPoint x: 25, endPoint y: 128, distance: 13.4
click at [18, 138] on div at bounding box center [14, 140] width 7 height 7
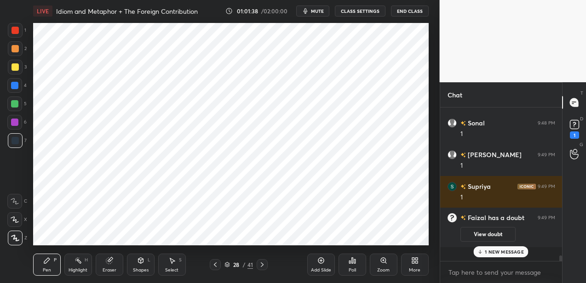
scroll to position [6145, 0]
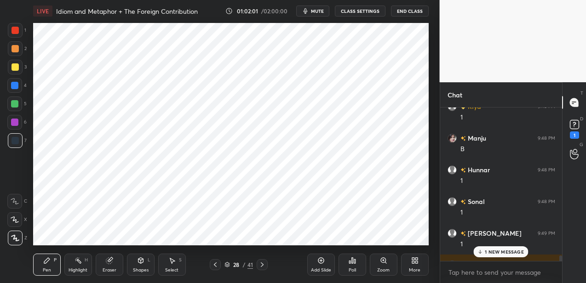
drag, startPoint x: 319, startPoint y: 263, endPoint x: 316, endPoint y: 258, distance: 5.0
click at [318, 263] on icon at bounding box center [320, 260] width 7 height 7
drag, startPoint x: 249, startPoint y: 267, endPoint x: 251, endPoint y: 263, distance: 4.8
click at [249, 267] on div "42" at bounding box center [250, 265] width 6 height 8
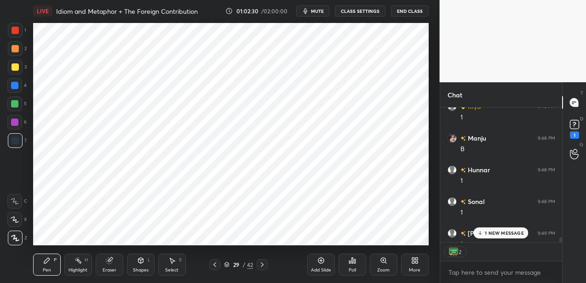
scroll to position [6292, 0]
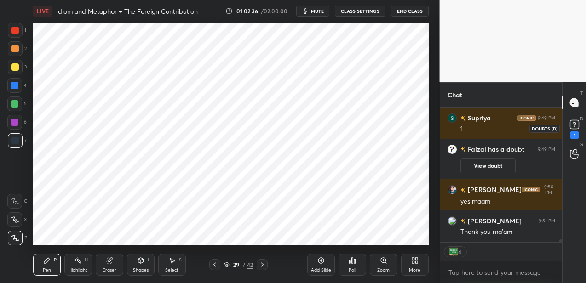
click at [576, 124] on rect at bounding box center [574, 124] width 9 height 9
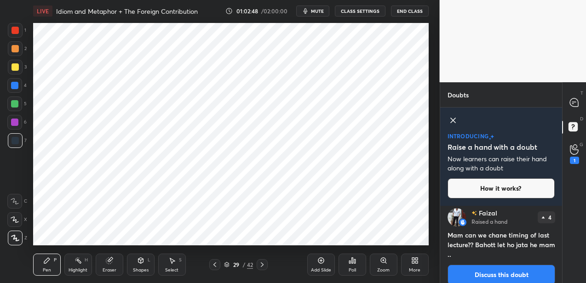
scroll to position [0, 0]
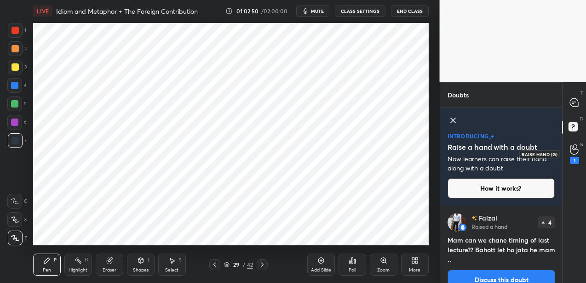
click at [568, 154] on div "1" at bounding box center [574, 154] width 18 height 17
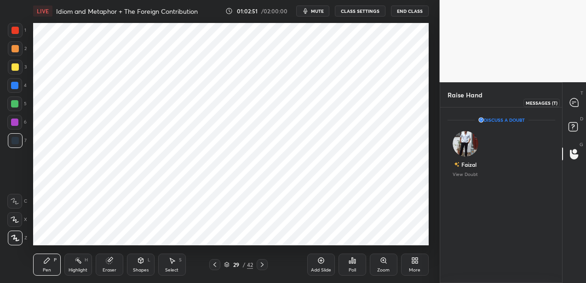
click at [578, 102] on icon at bounding box center [574, 103] width 10 height 10
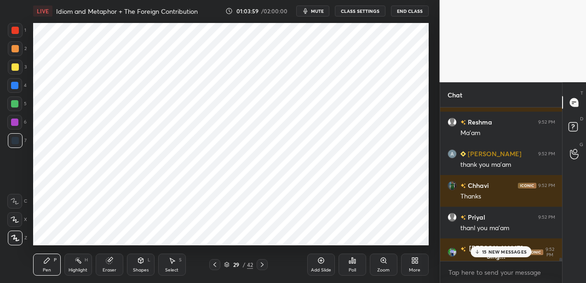
scroll to position [7370, 0]
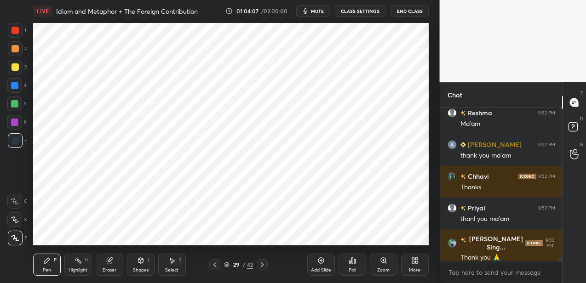
click at [409, 14] on button "End Class" at bounding box center [410, 11] width 38 height 11
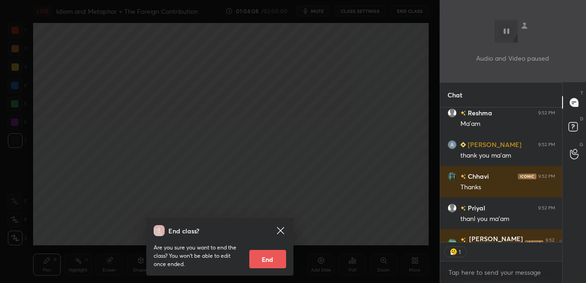
scroll to position [3, 3]
click at [263, 260] on button "End" at bounding box center [267, 259] width 37 height 18
type textarea "x"
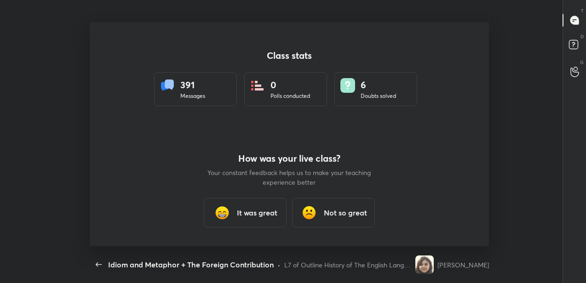
scroll to position [45754, 45512]
